Goal: Task Accomplishment & Management: Complete application form

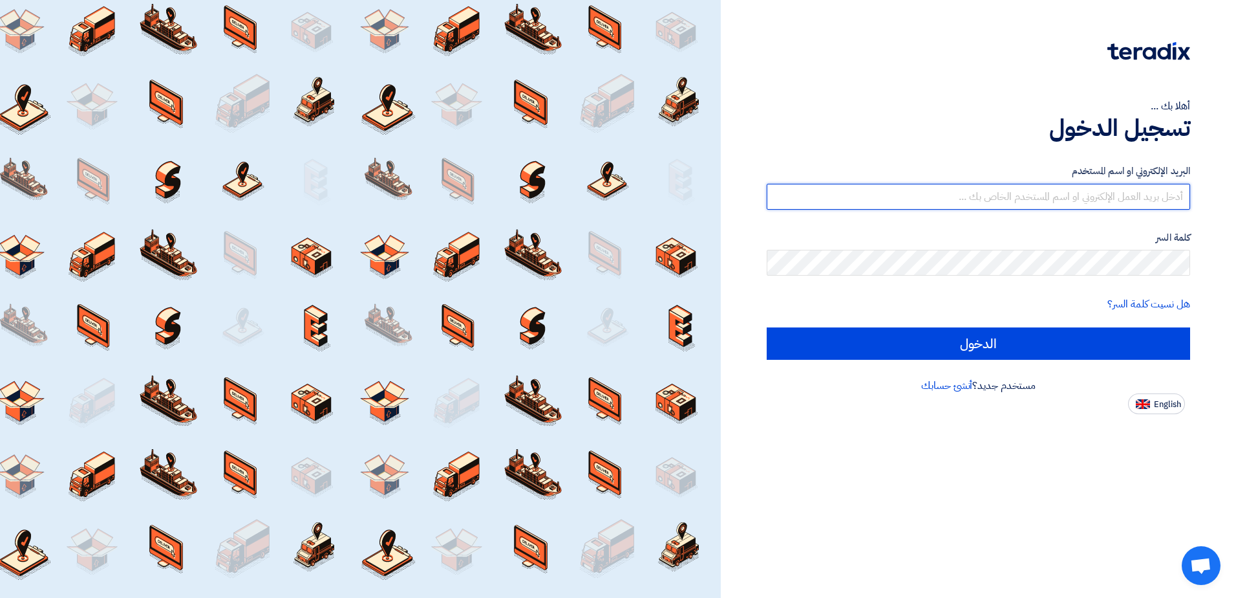
type input "[EMAIL_ADDRESS][DOMAIN_NAME]"
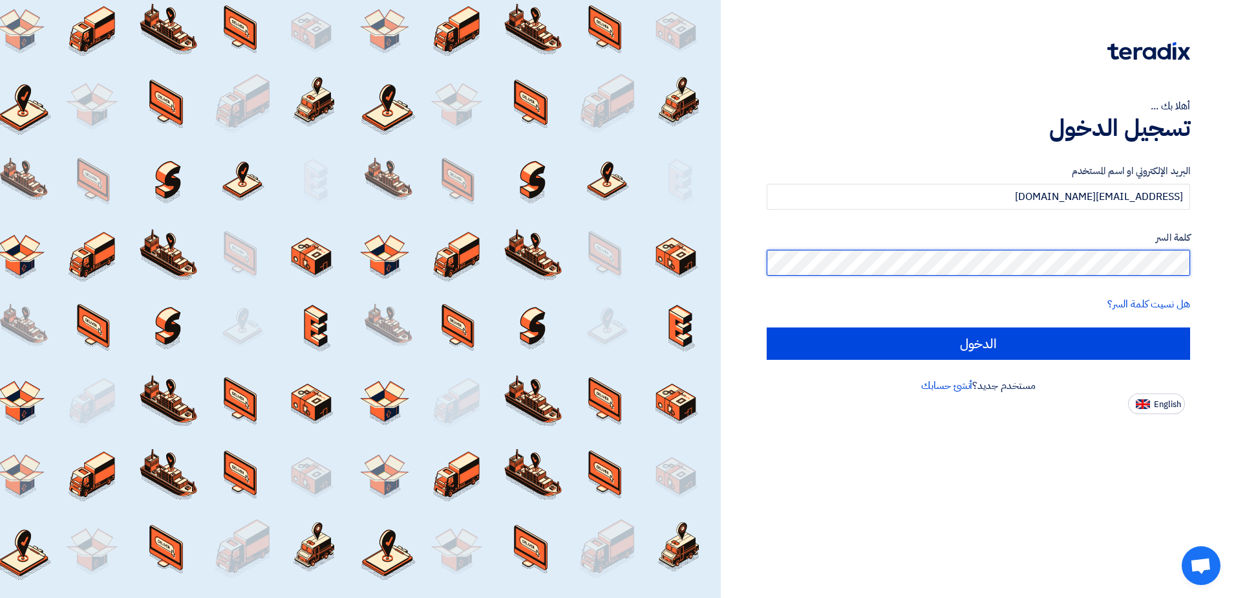
click at [767, 327] on input "الدخول" at bounding box center [979, 343] width 424 height 32
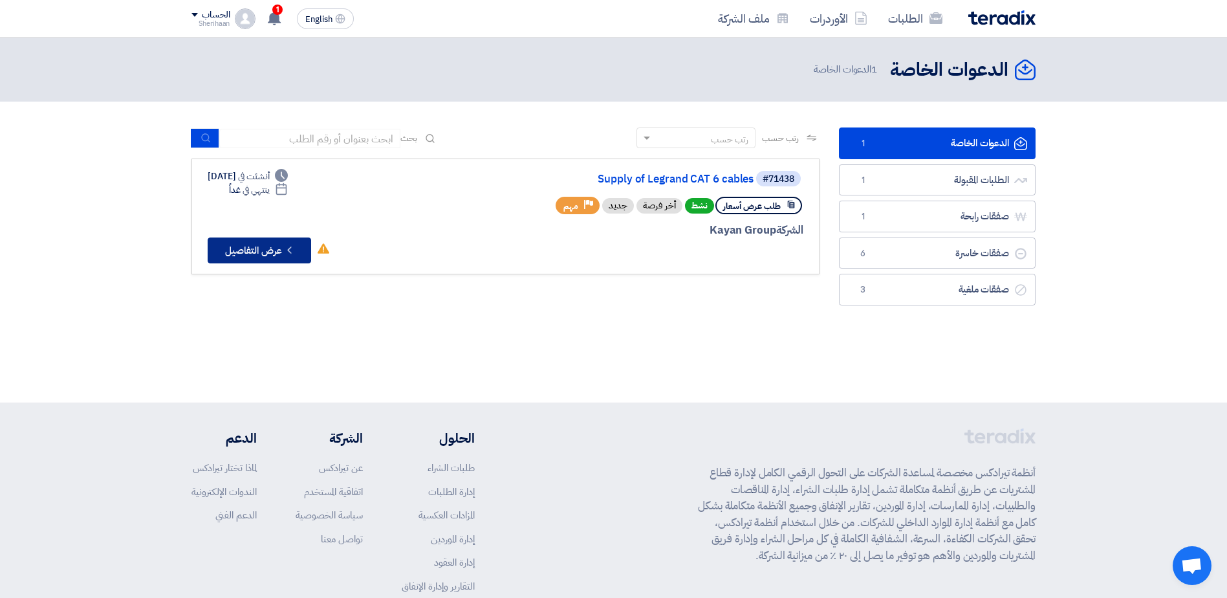
click at [251, 244] on button "Check details عرض التفاصيل" at bounding box center [259, 250] width 103 height 26
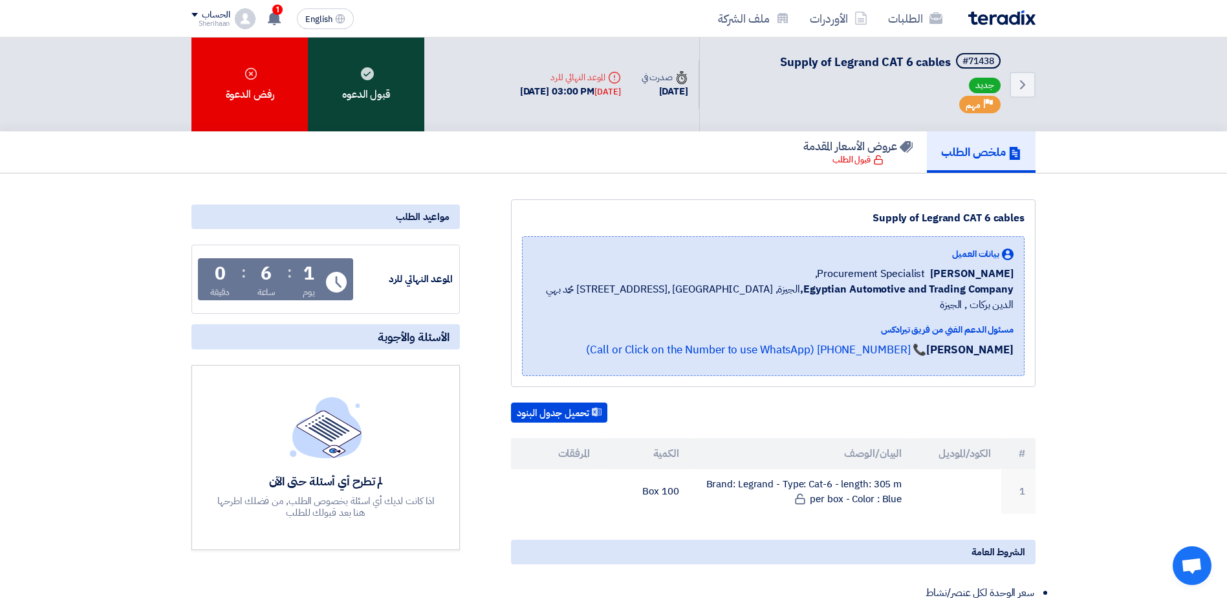
click at [382, 83] on div "قبول الدعوه" at bounding box center [366, 85] width 116 height 94
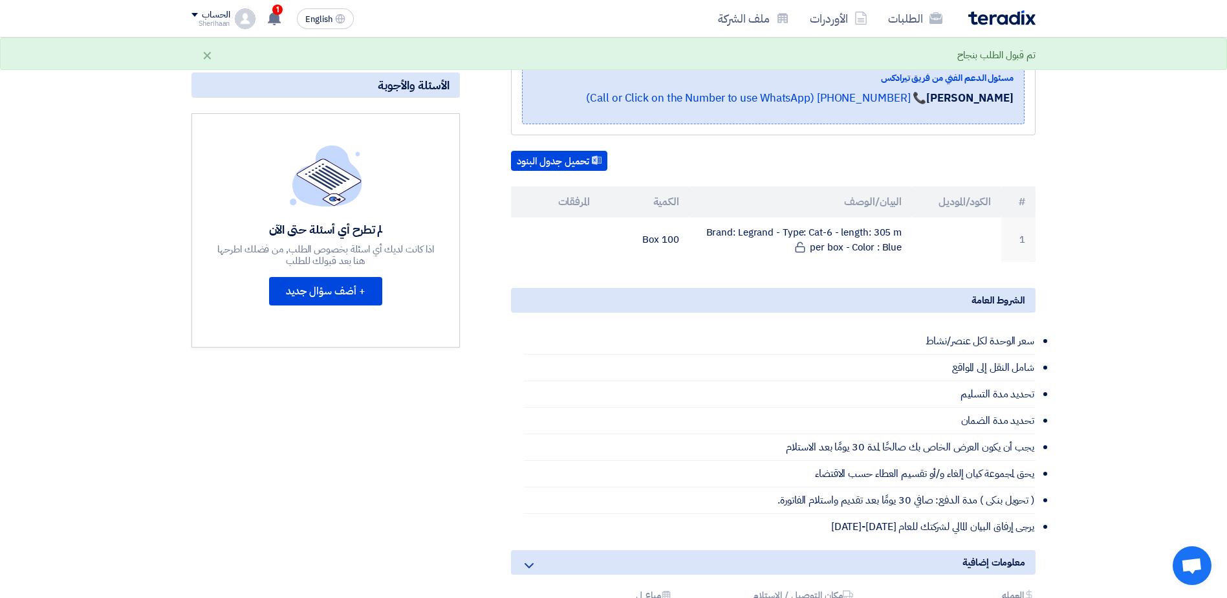
scroll to position [259, 0]
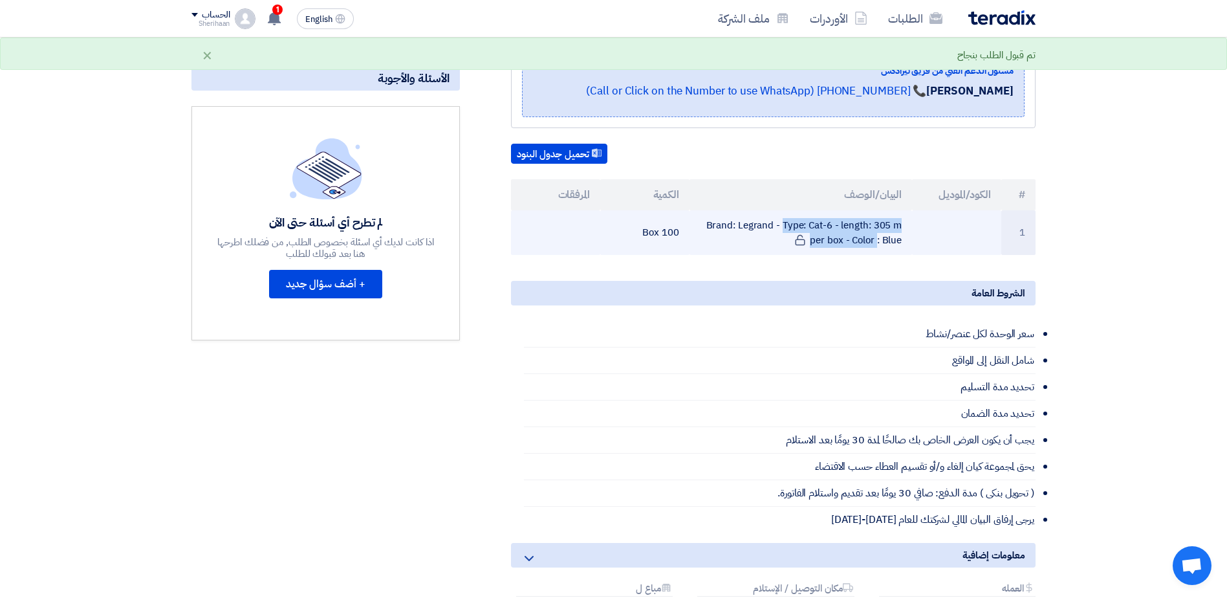
drag, startPoint x: 708, startPoint y: 209, endPoint x: 911, endPoint y: 213, distance: 202.5
click at [911, 213] on td "Brand: Legrand - Type: Cat-6 - length: 305 m per box - Color : Blue" at bounding box center [800, 232] width 223 height 45
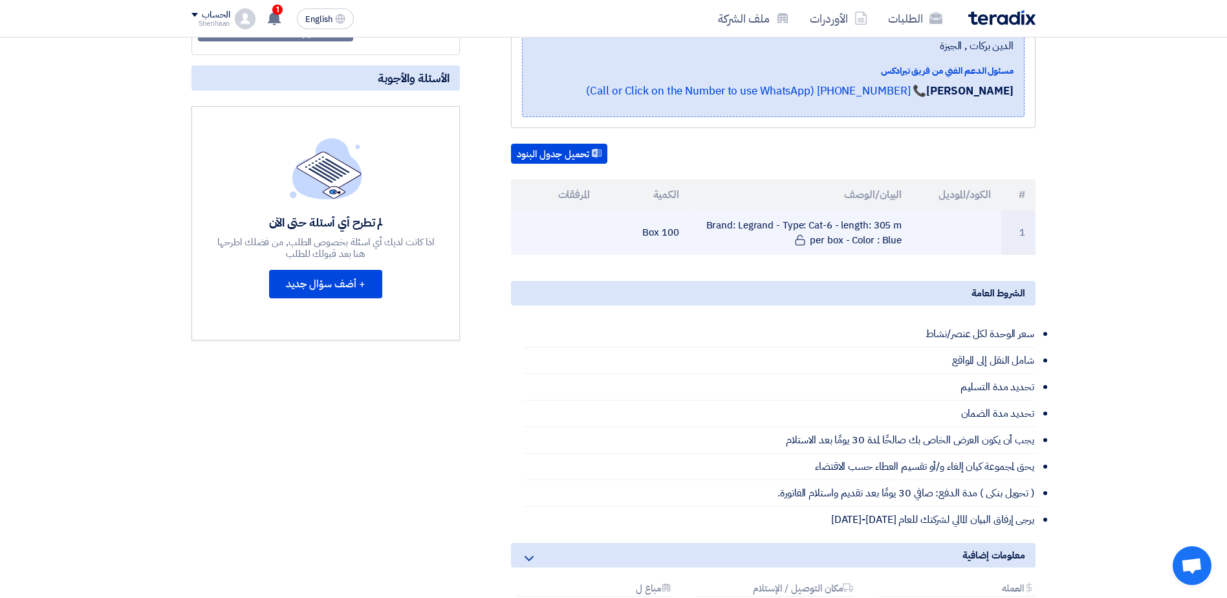
click at [930, 215] on td at bounding box center [956, 232] width 89 height 45
drag, startPoint x: 909, startPoint y: 211, endPoint x: 892, endPoint y: 226, distance: 22.4
click at [892, 226] on td "Brand: Legrand - Type: Cat-6 - length: 305 m per box - Color : Blue" at bounding box center [800, 232] width 223 height 45
drag, startPoint x: 892, startPoint y: 226, endPoint x: 846, endPoint y: 222, distance: 46.1
copy td "Brand: Legrand - Type: Cat-6 - length: 305 m per box - Color : Bl"
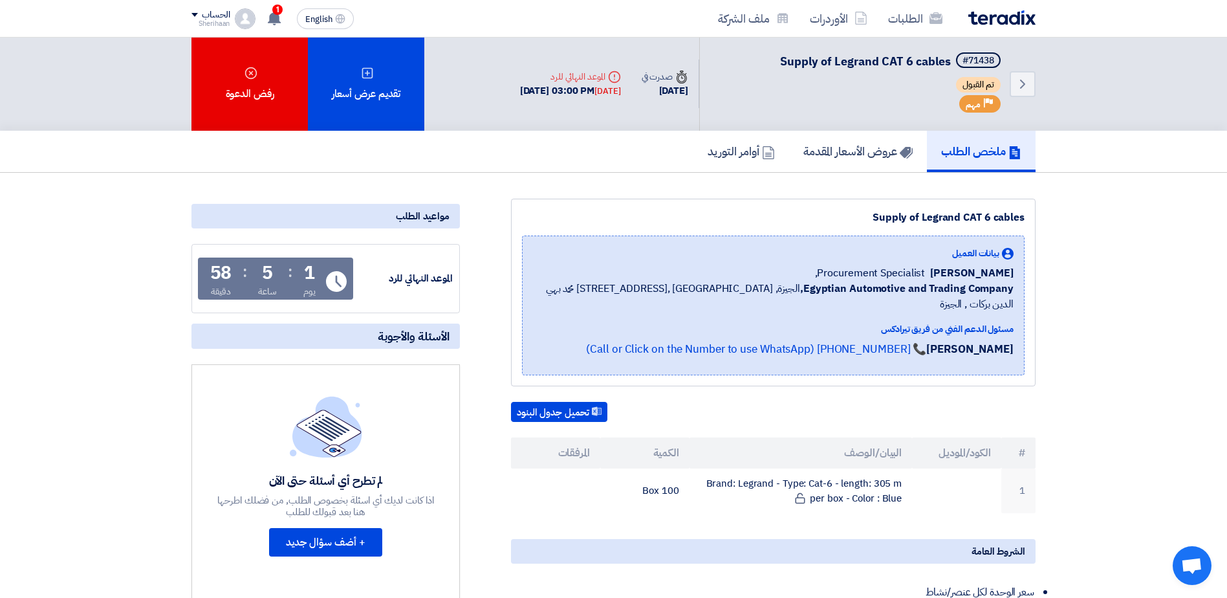
scroll to position [0, 0]
